Goal: Task Accomplishment & Management: Manage account settings

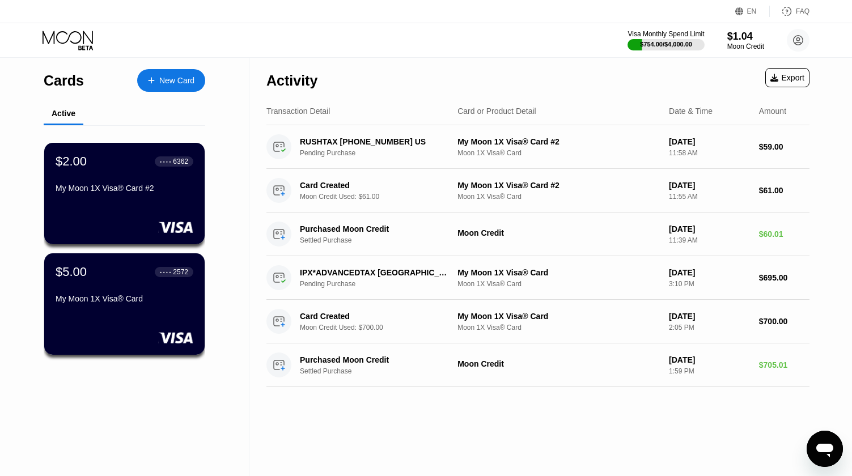
click at [32, 213] on div "Cards New Card Active $2.00 ● ● ● ● 6362 My Moon 1X Visa® Card #2 $5.00 ● ● ● ●…" at bounding box center [124, 267] width 249 height 418
